Goal: Find contact information: Find contact information

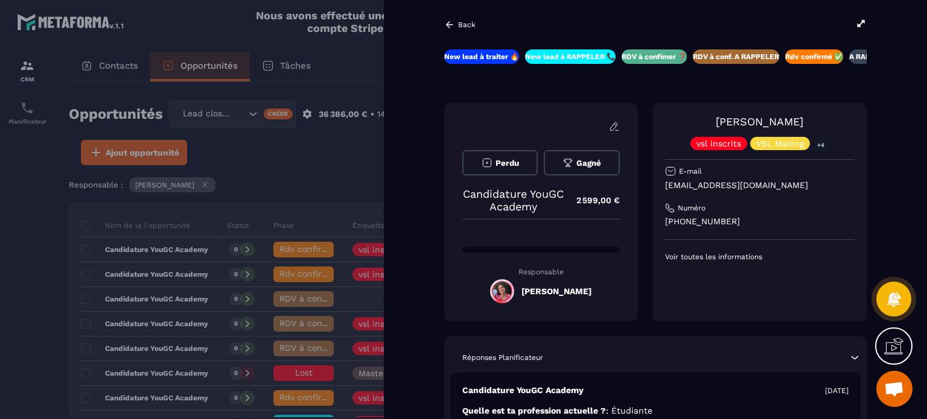
scroll to position [62, 0]
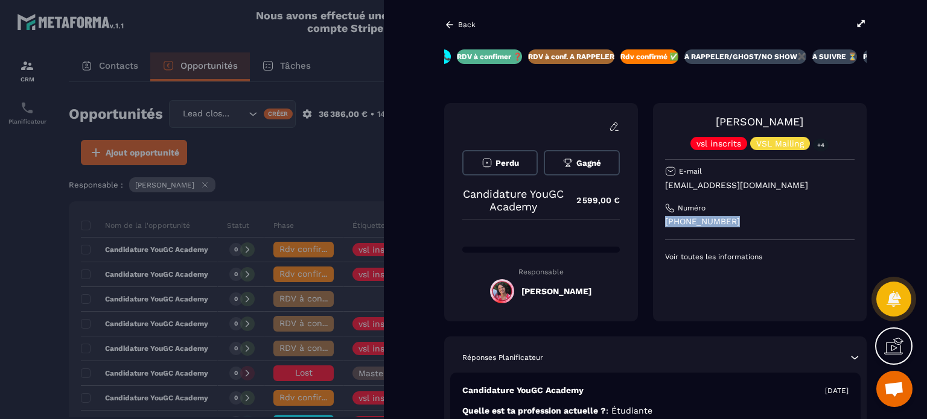
drag, startPoint x: 752, startPoint y: 222, endPoint x: 688, endPoint y: 234, distance: 65.1
click at [657, 220] on div "[PERSON_NAME] vsl inscrits VSL Mailing +4 E-mail [EMAIL_ADDRESS][DOMAIN_NAME] N…" at bounding box center [760, 212] width 214 height 218
copy p "[PHONE_NUMBER]"
click at [798, 183] on p "[EMAIL_ADDRESS][DOMAIN_NAME]" at bounding box center [760, 185] width 190 height 11
drag, startPoint x: 794, startPoint y: 185, endPoint x: 663, endPoint y: 185, distance: 130.4
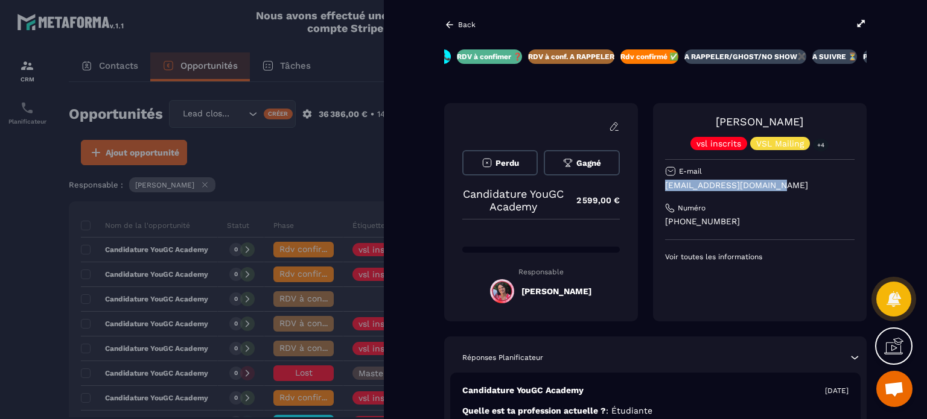
click at [663, 185] on div "[PERSON_NAME] vsl inscrits VSL Mailing +4 E-mail [EMAIL_ADDRESS][DOMAIN_NAME] N…" at bounding box center [760, 212] width 214 height 218
copy p "[EMAIL_ADDRESS][DOMAIN_NAME]"
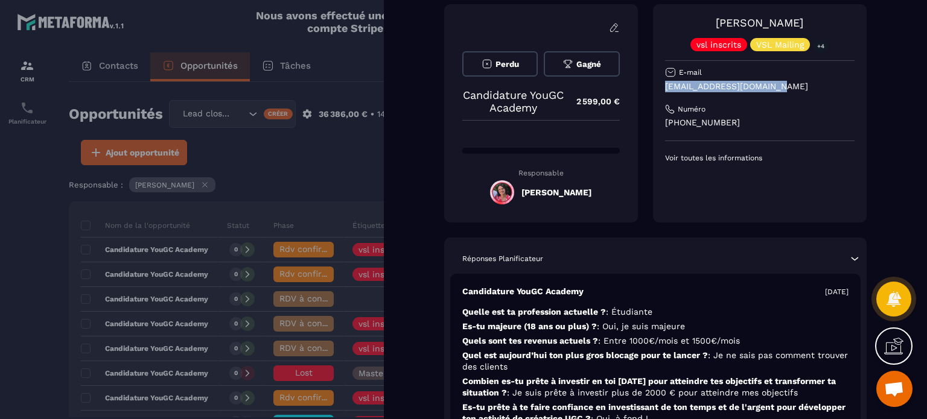
scroll to position [0, 0]
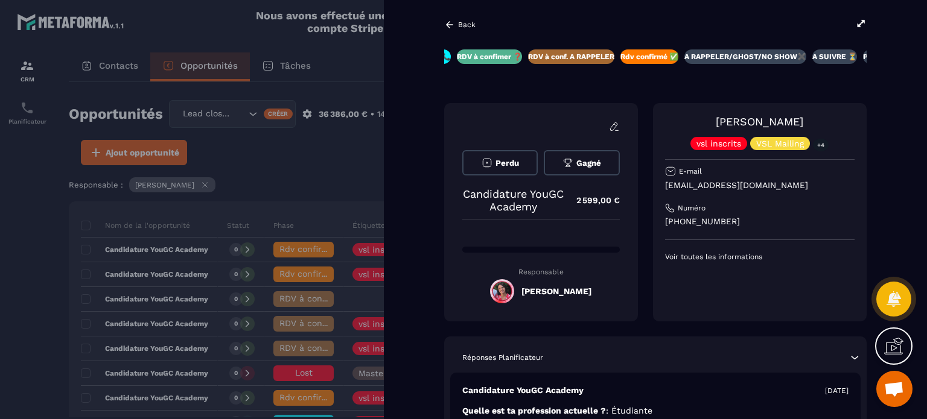
click at [459, 23] on p "Back" at bounding box center [467, 25] width 18 height 8
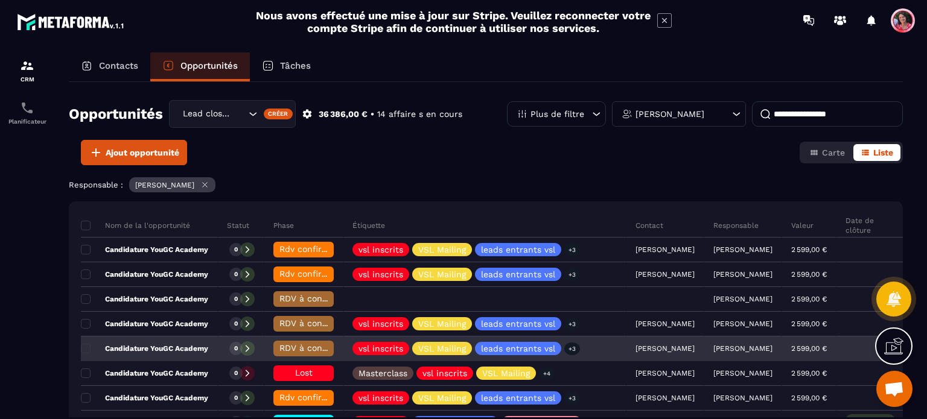
scroll to position [60, 0]
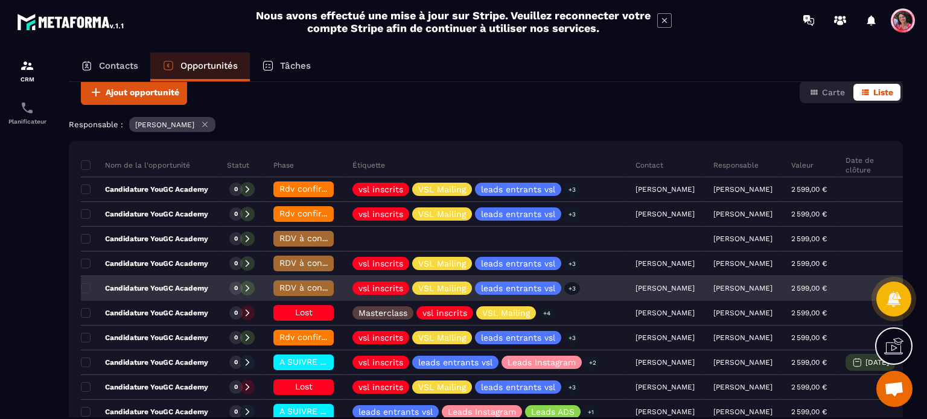
click at [163, 284] on p "Candidature YouGC Academy" at bounding box center [144, 289] width 127 height 10
